Goal: Navigation & Orientation: Find specific page/section

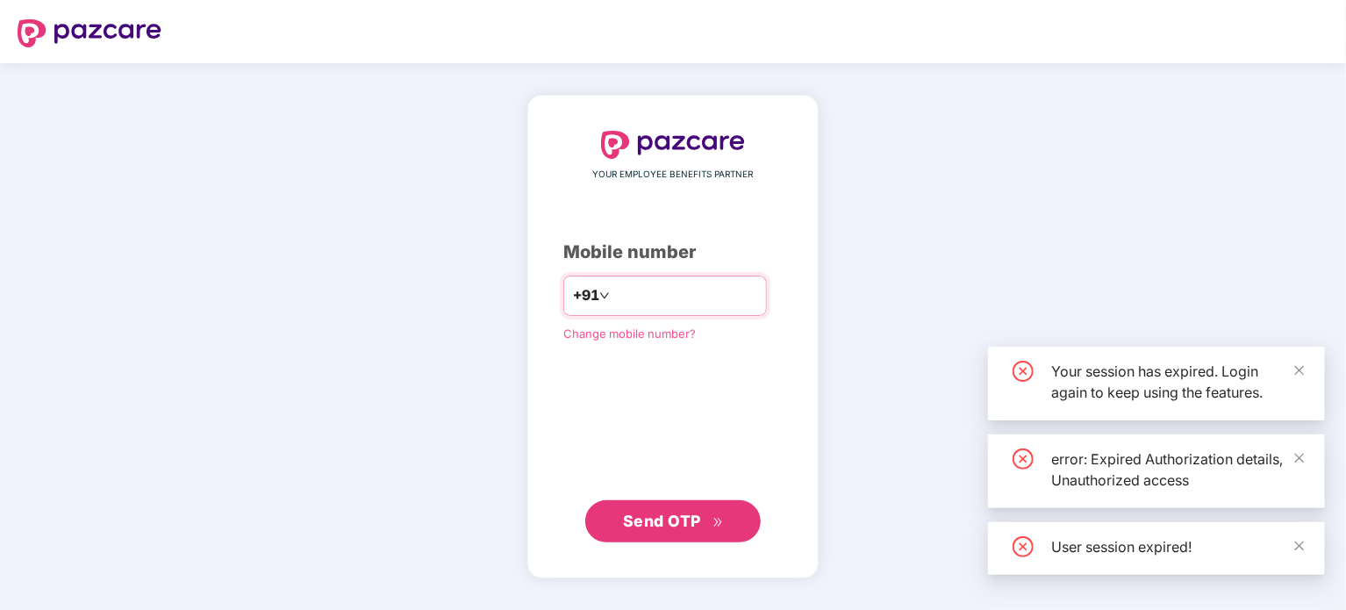
type input "*"
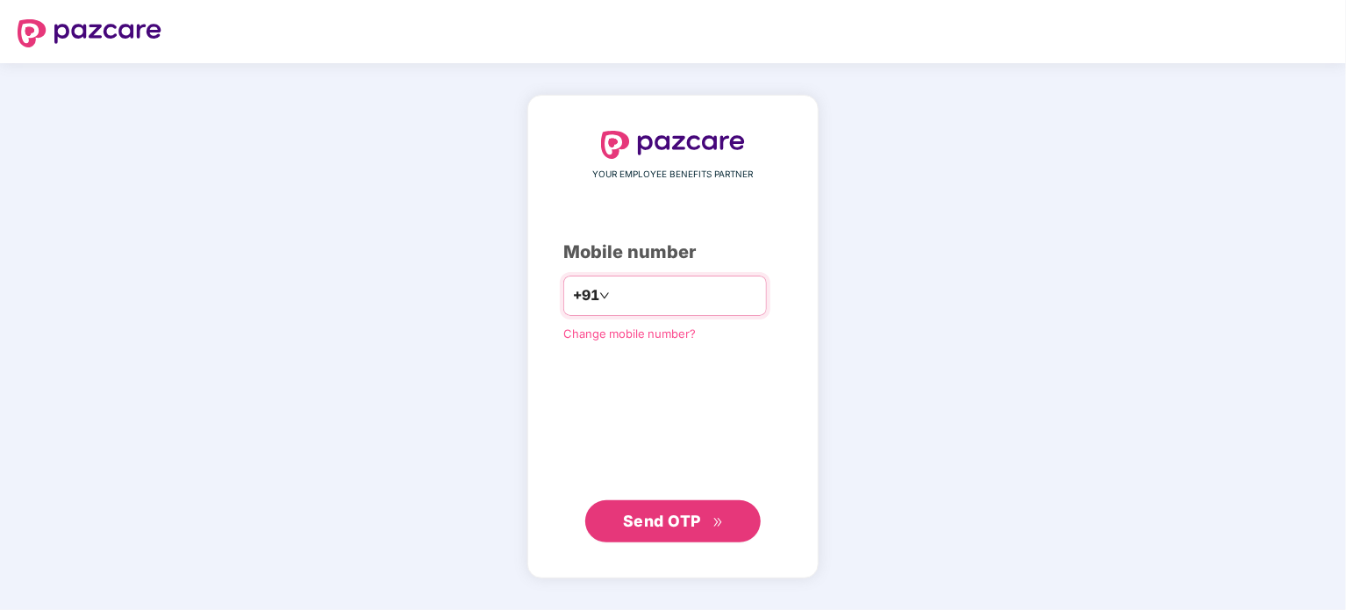
type input "*"
type input "**********"
click at [700, 518] on span "Send OTP" at bounding box center [662, 520] width 78 height 18
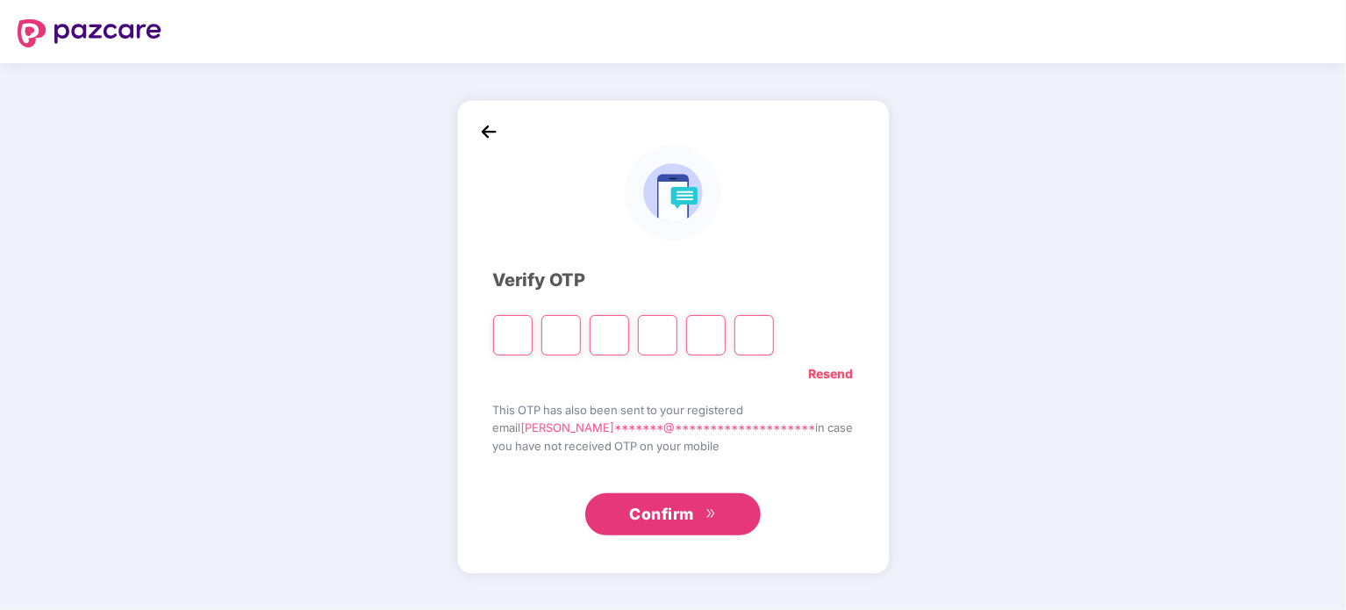
type input "*"
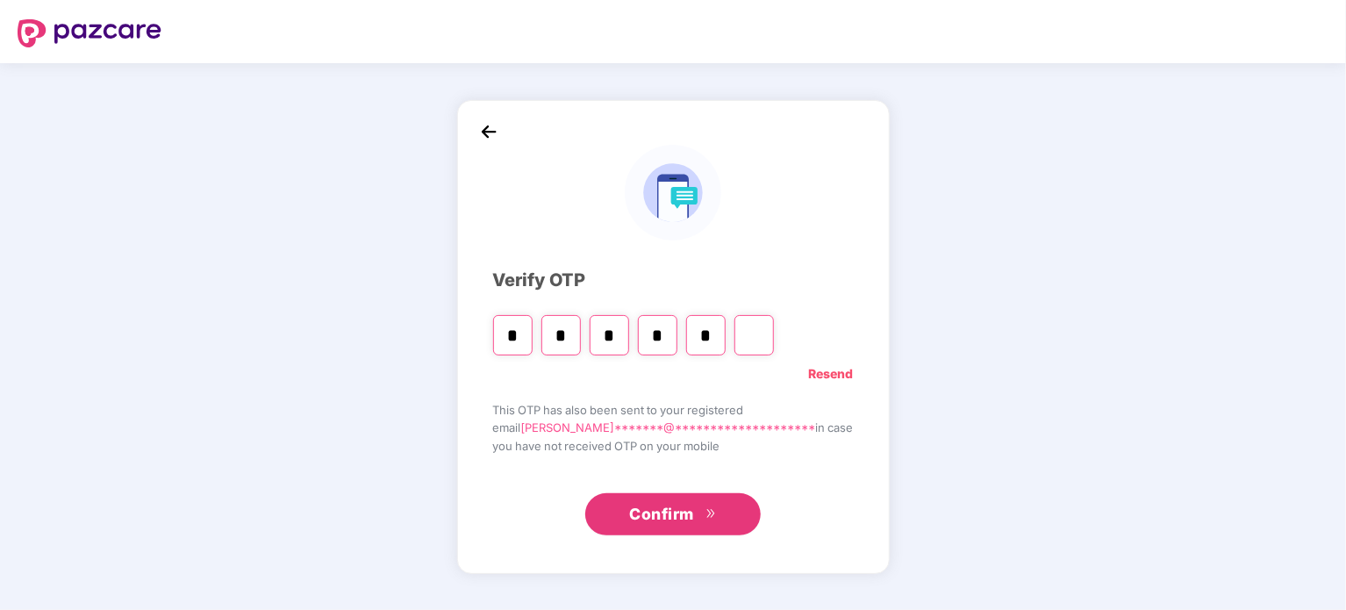
type input "*"
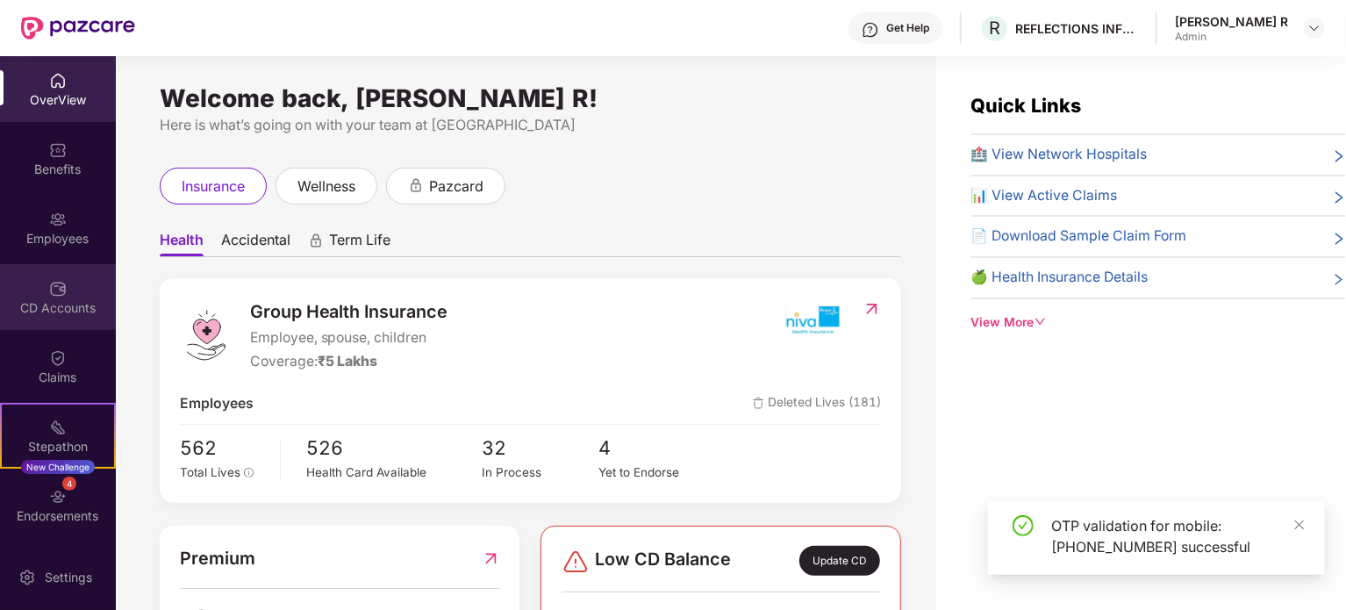
click at [52, 283] on img at bounding box center [58, 289] width 18 height 18
